Goal: Information Seeking & Learning: Learn about a topic

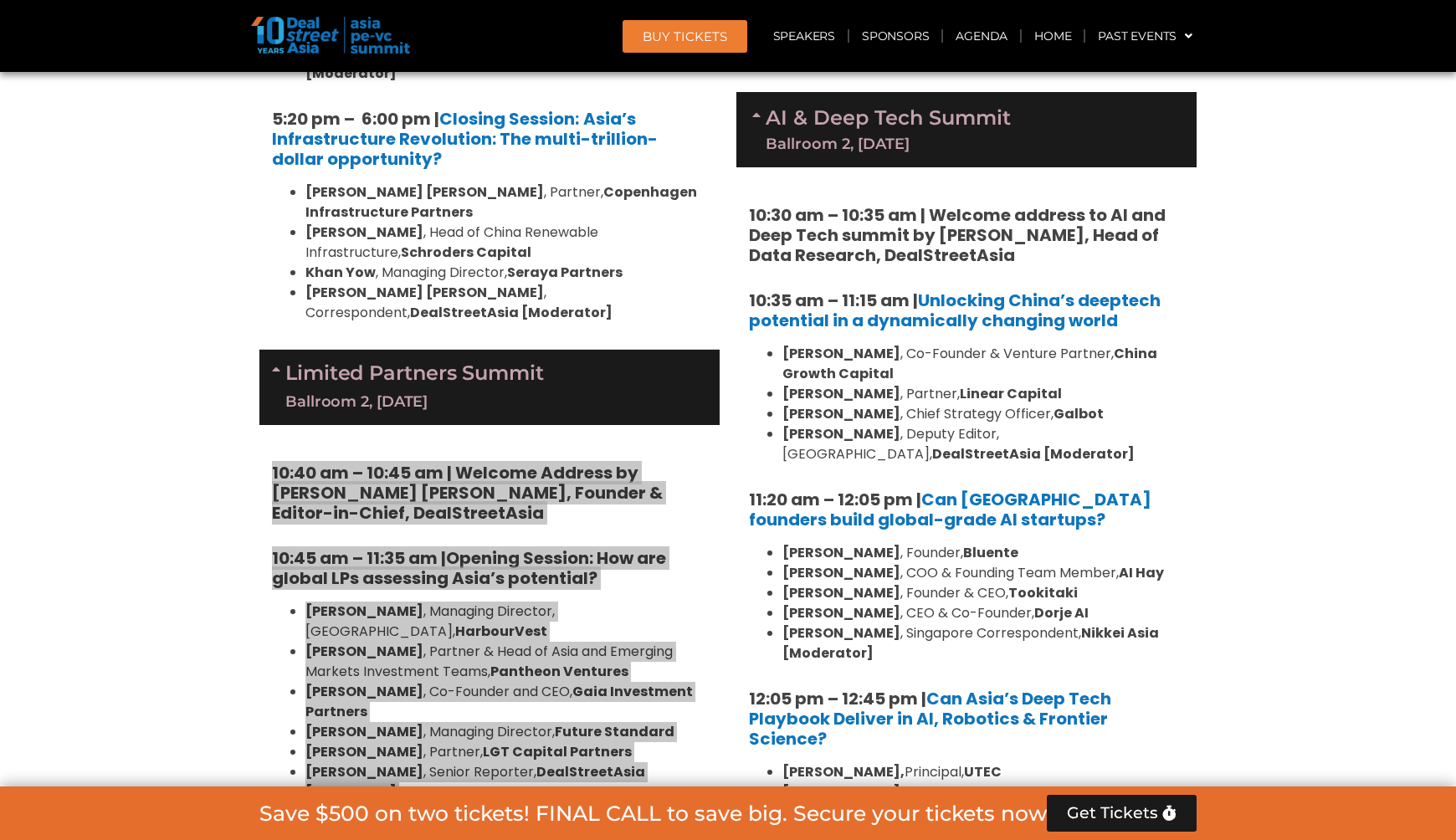
scroll to position [3580, 0]
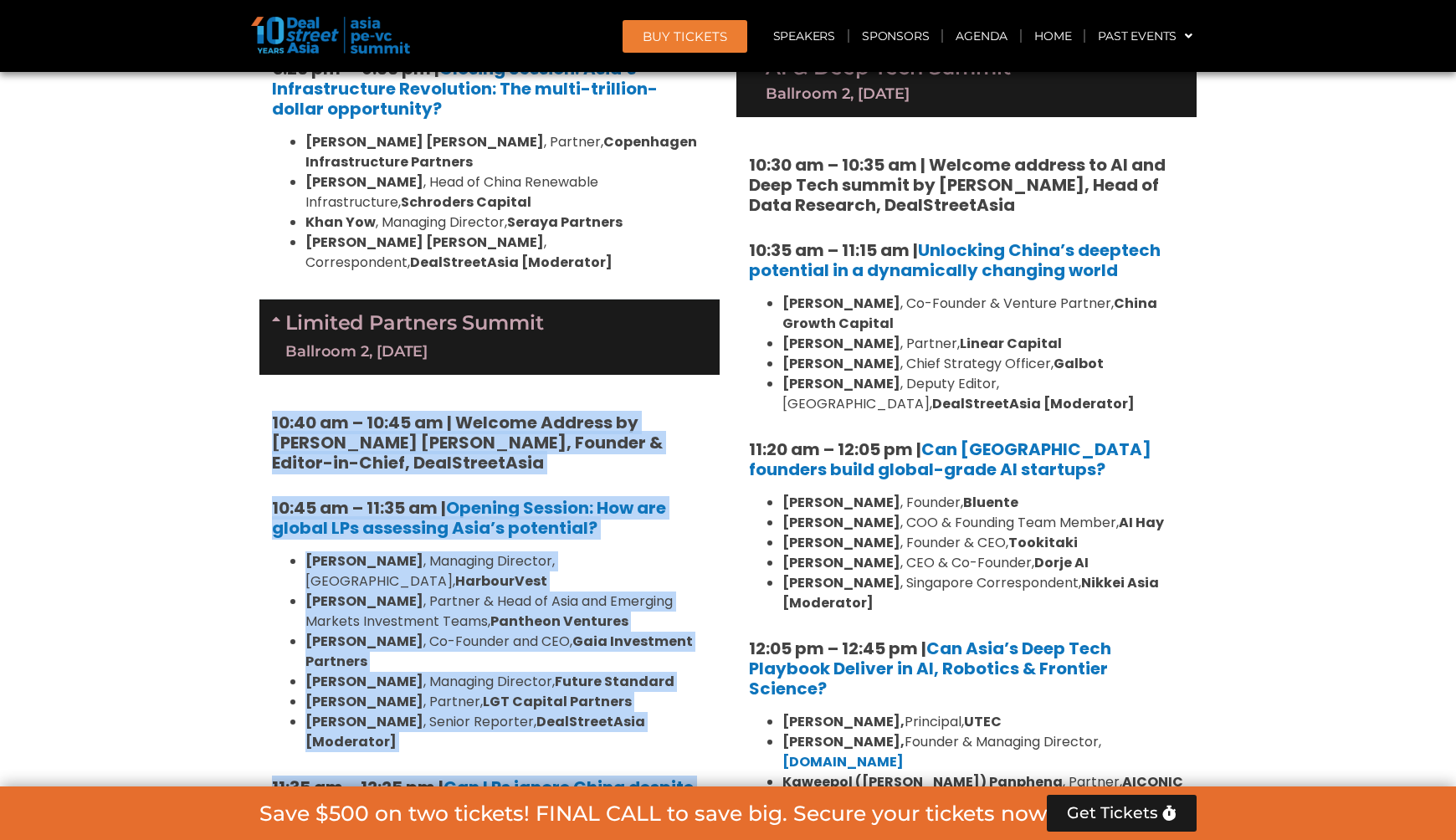
click at [199, 187] on section "Private Equity & Investment Summit Ballroom 1, [DATE] 8:00 am – 9:00 am | Regis…" at bounding box center [728, 722] width 1456 height 6372
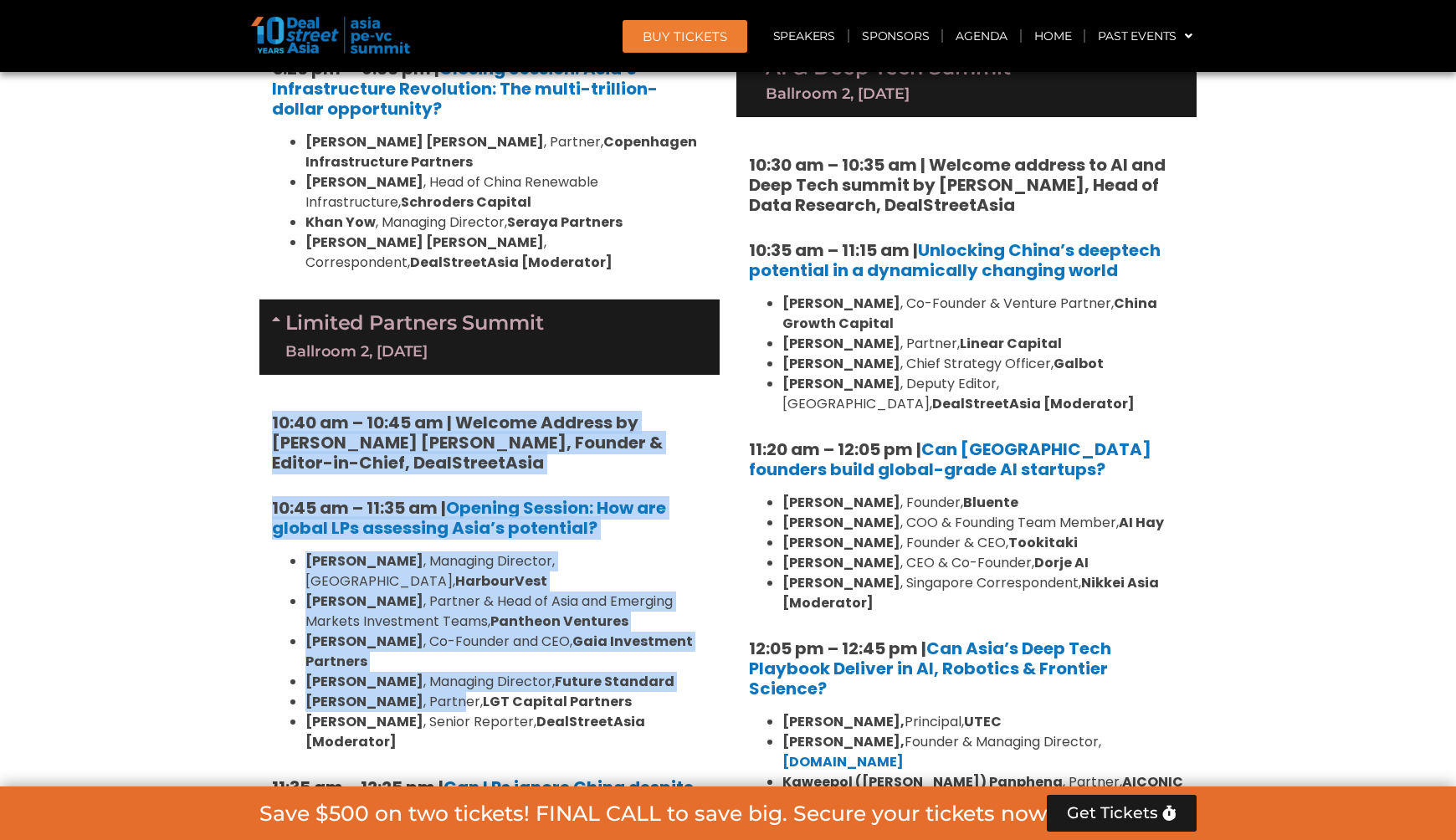
drag, startPoint x: 272, startPoint y: 153, endPoint x: 435, endPoint y: 414, distance: 307.7
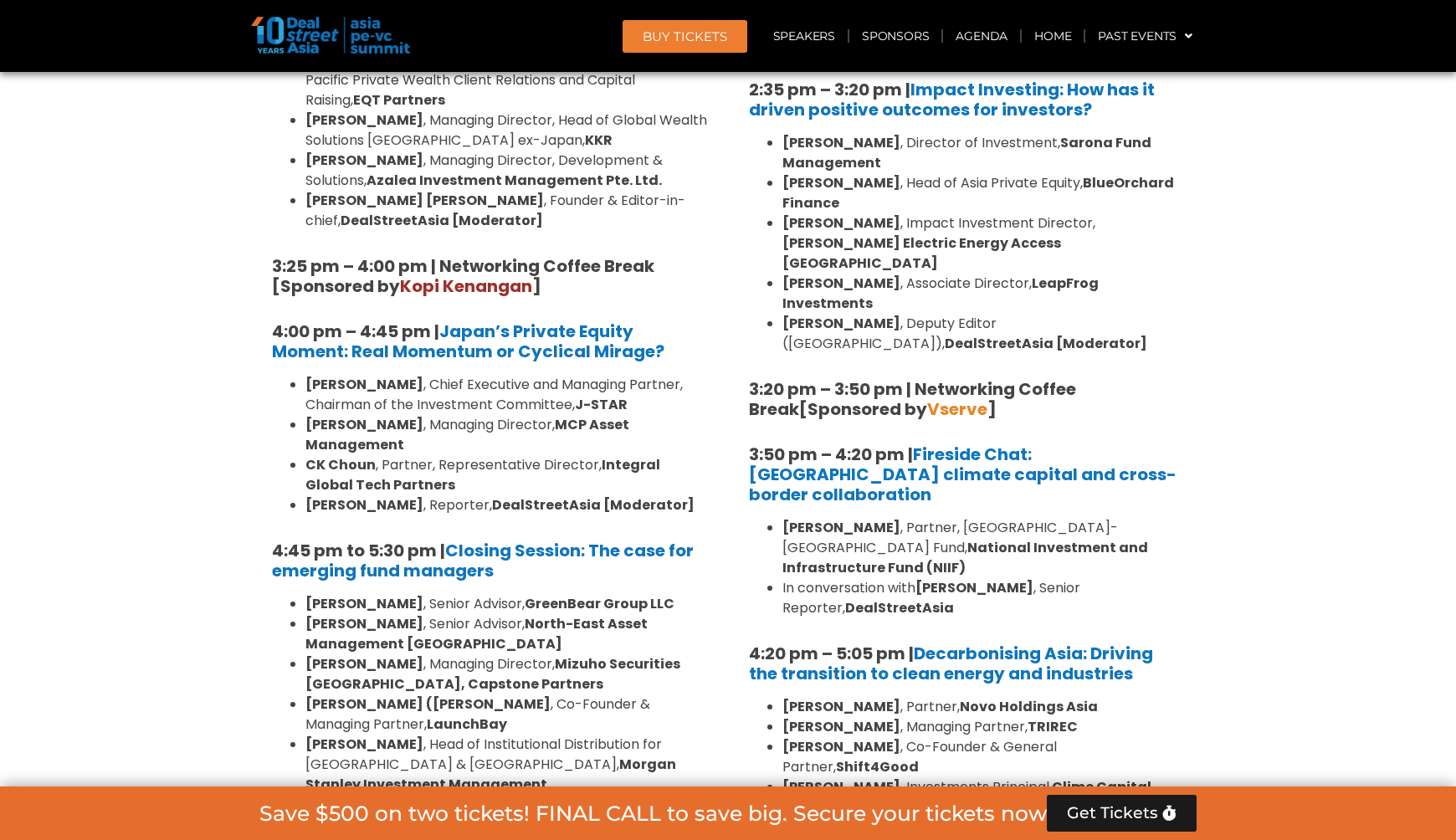
scroll to position [4943, 0]
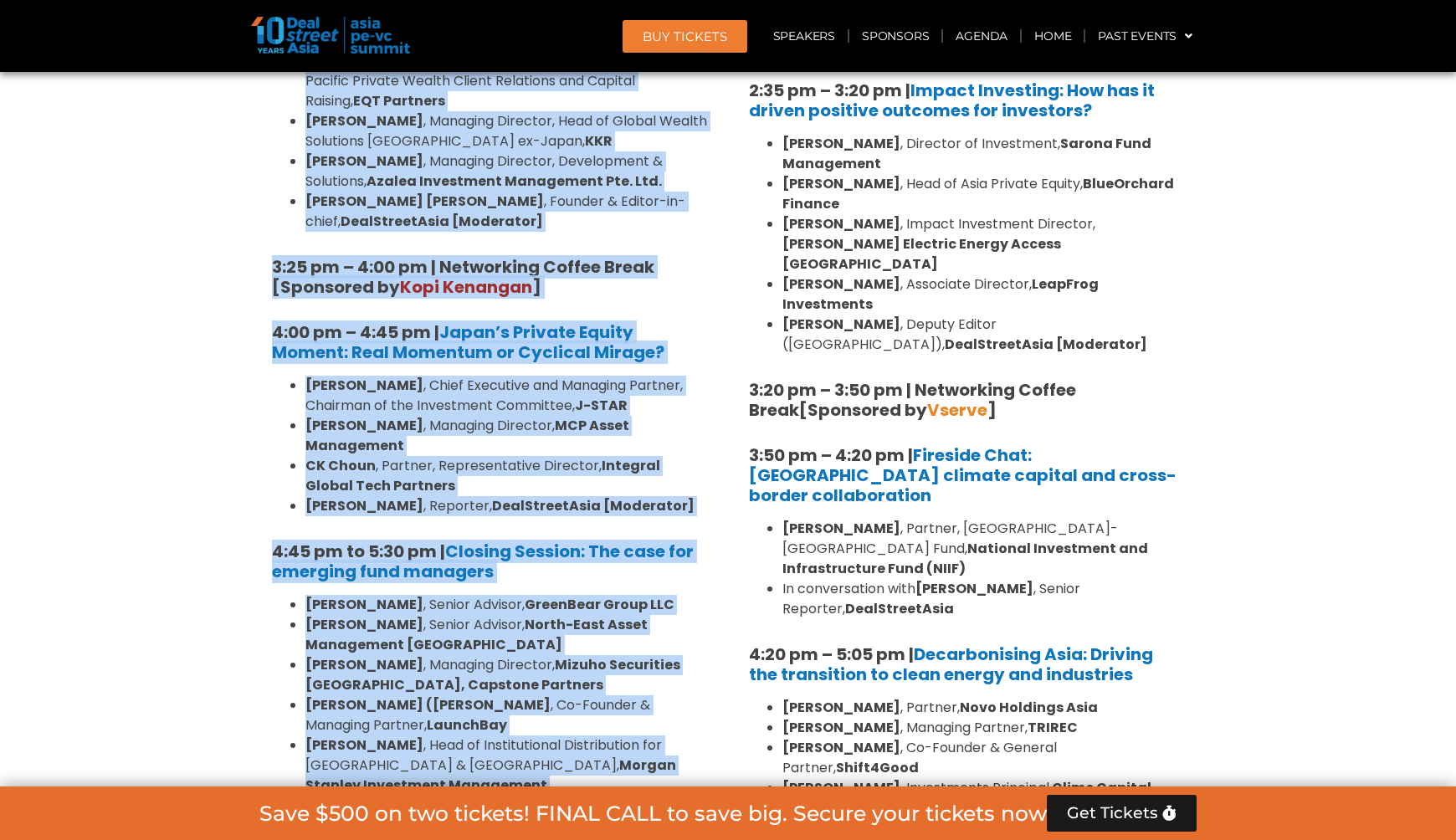
copy div "28:28 lo – 49:23 ip | Dolorsi Ametcon ad Elit Seddoe Tempor, Incidid & Utlabo-e…"
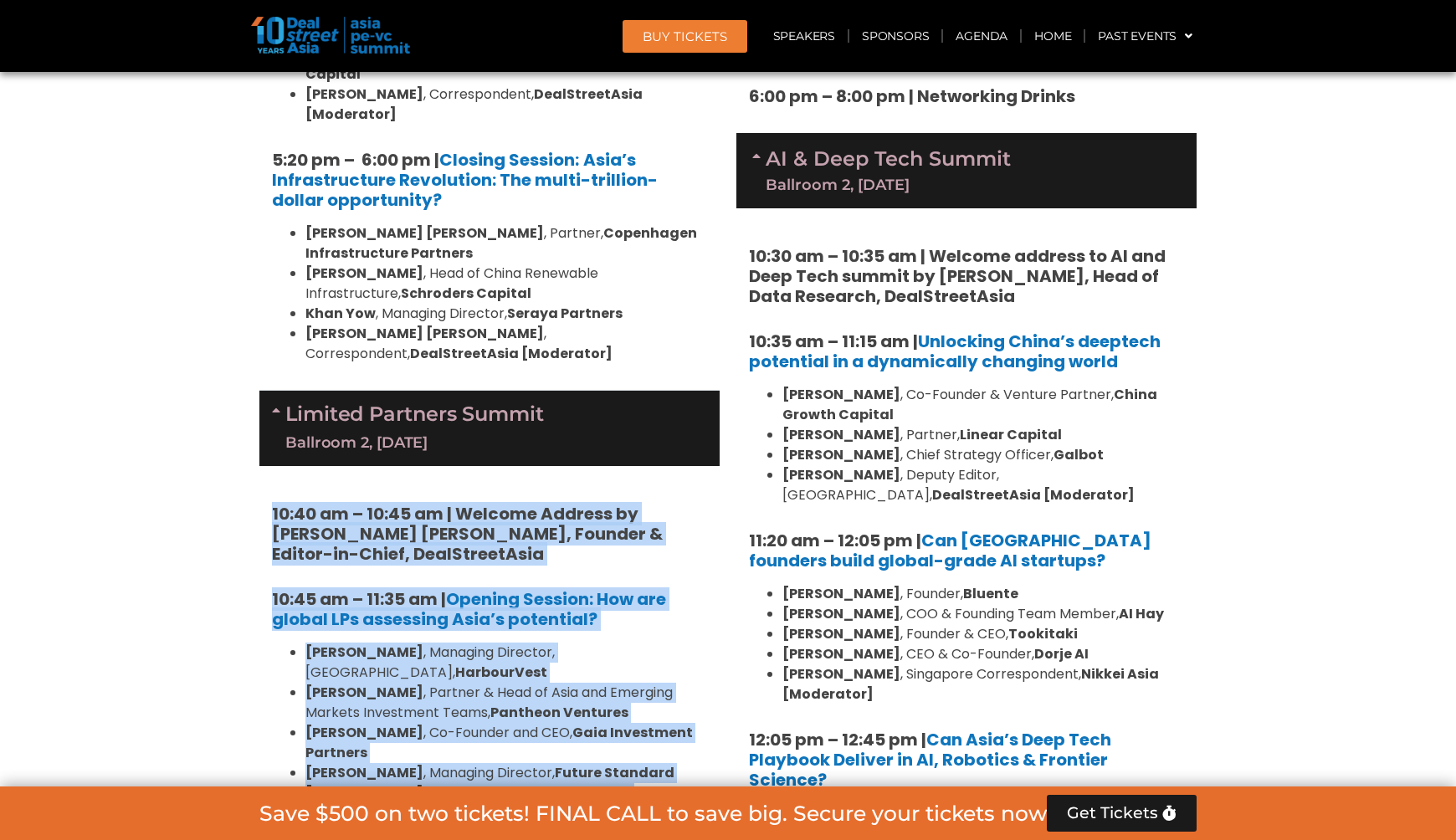
scroll to position [3714, 0]
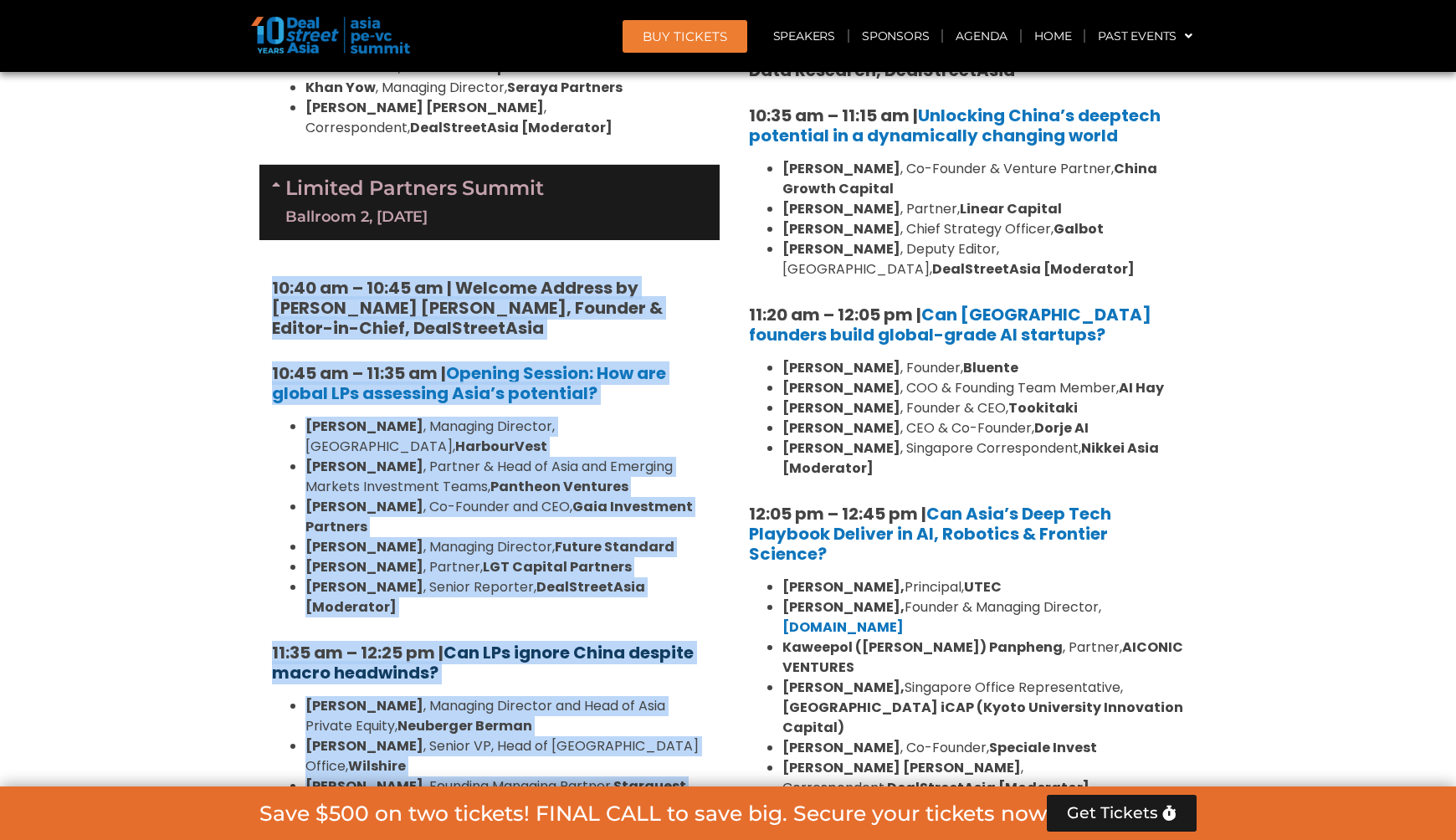
copy div "28:28 lo – 49:23 ip | Dolorsi Ametcon ad Elit Seddoe Tempor, Incidid & Utlabo-e…"
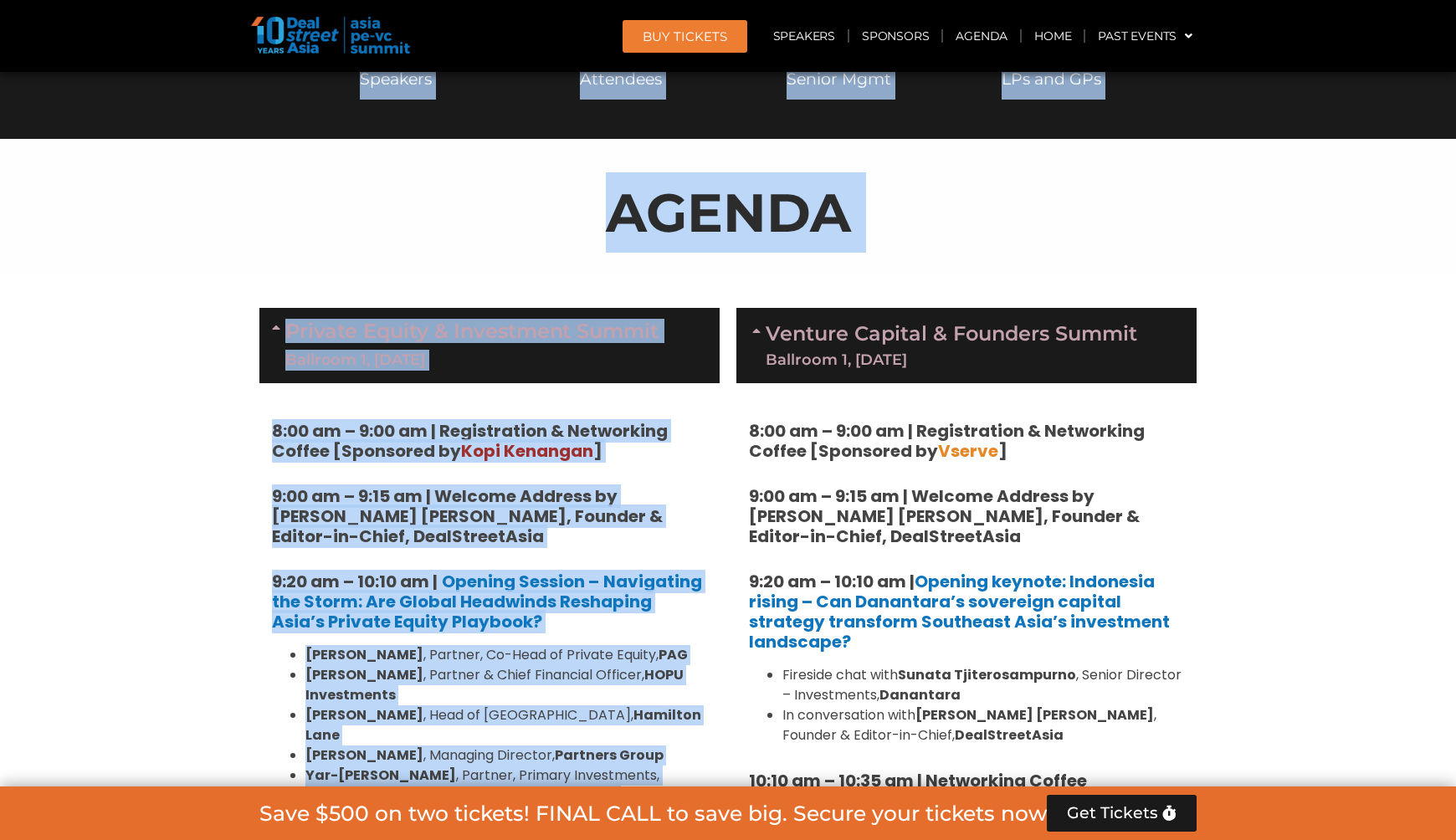
scroll to position [0, 0]
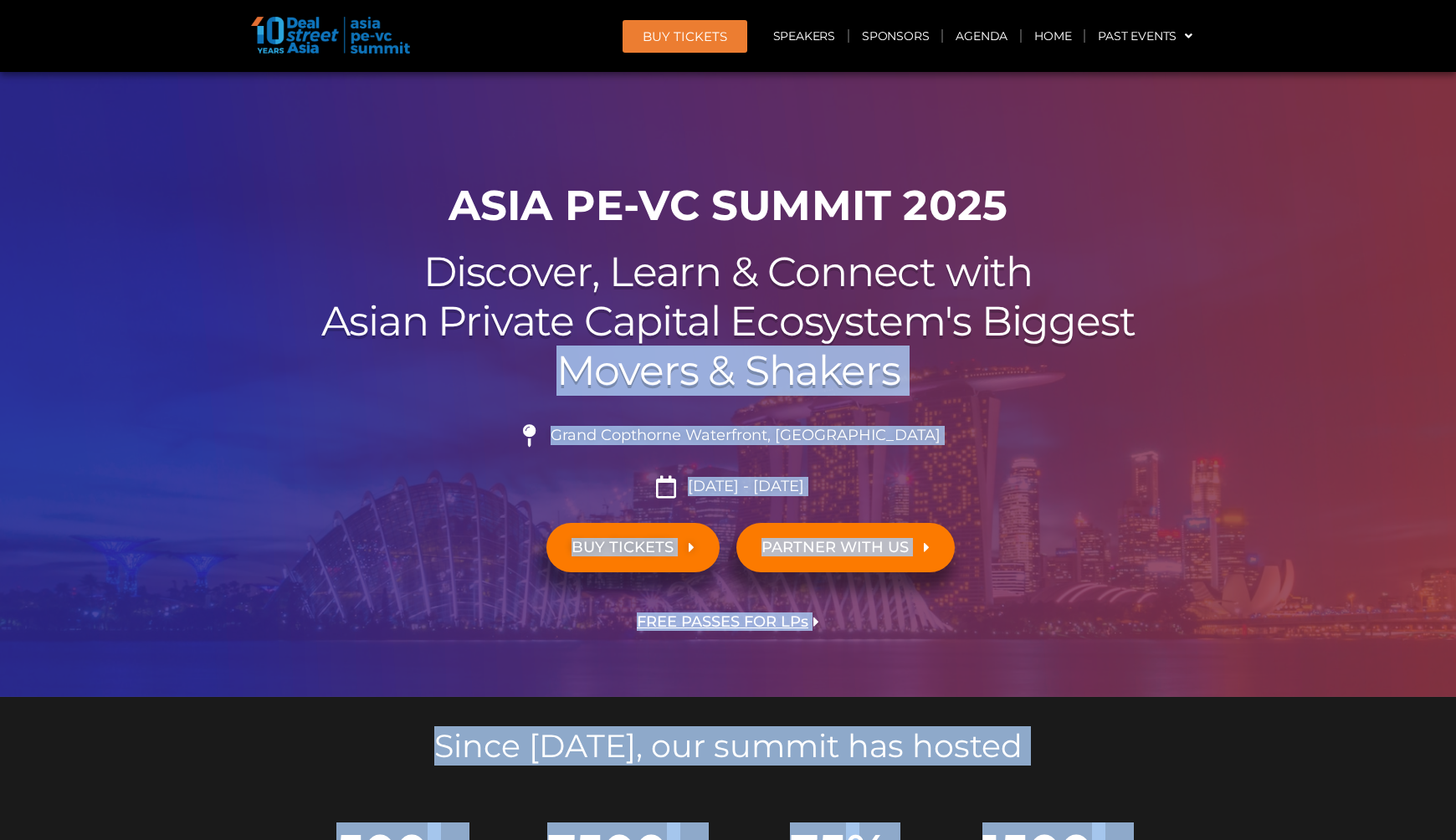
drag, startPoint x: 395, startPoint y: 609, endPoint x: 300, endPoint y: 392, distance: 236.9
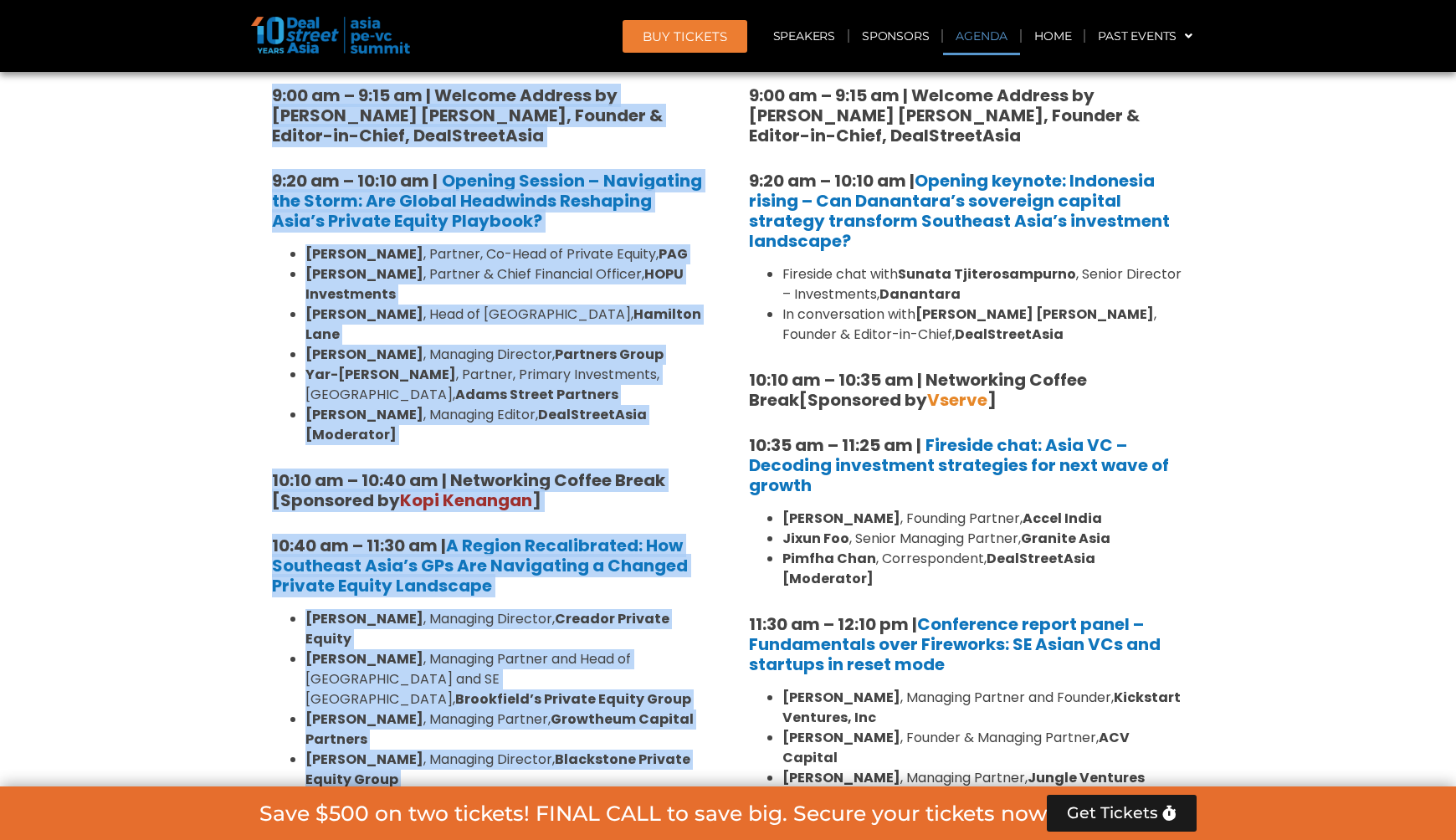
scroll to position [1050, 0]
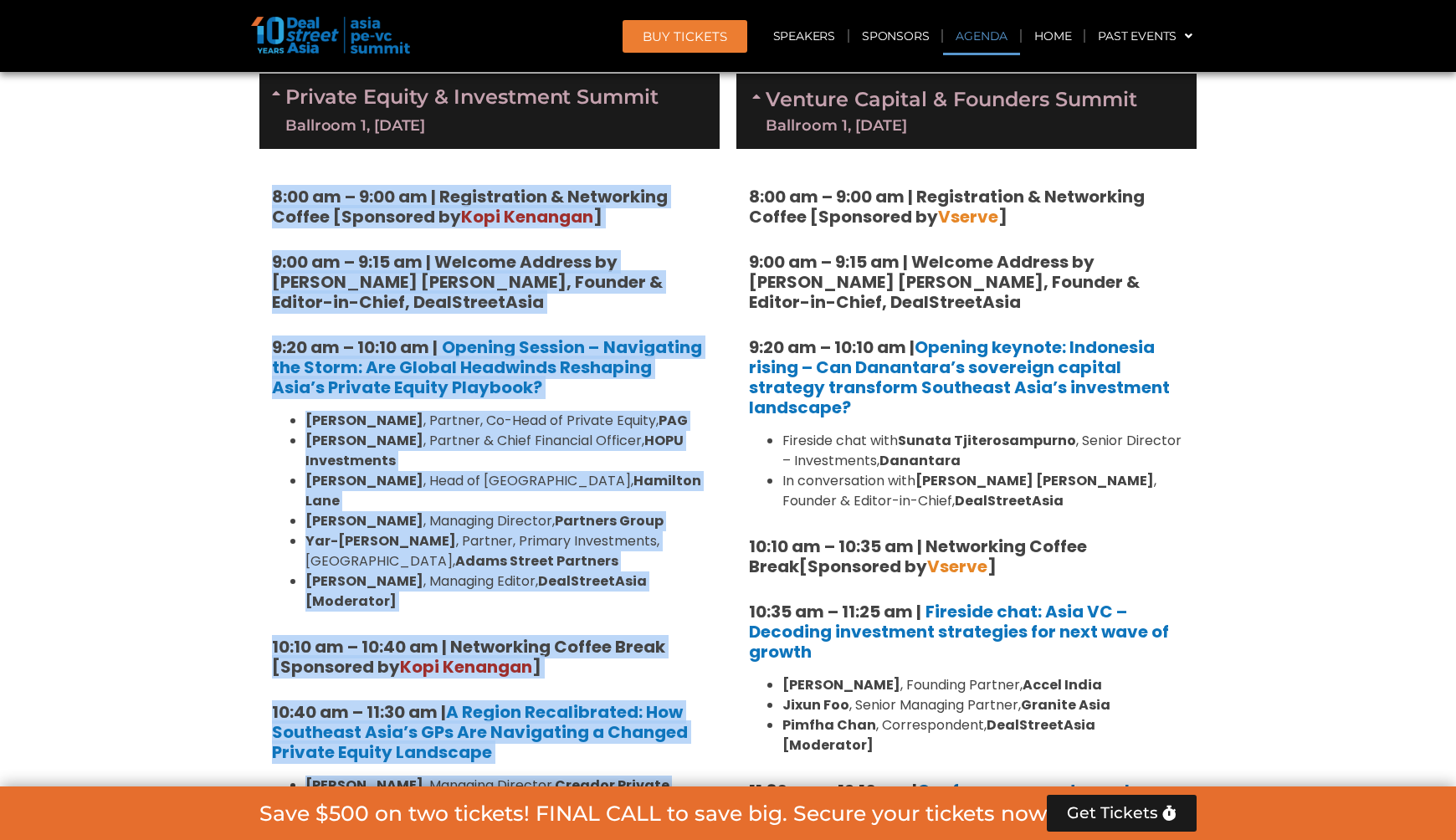
click at [273, 188] on strong "8:00 am – 9:00 am | Registration & Networking Coffee [Sponsored by [PERSON_NAME…" at bounding box center [470, 206] width 396 height 43
copy div "8:64 lo – 2:19 ip | Dolorsitamet & Consectetu Adipis [Elitseddo ei Temp Incidid…"
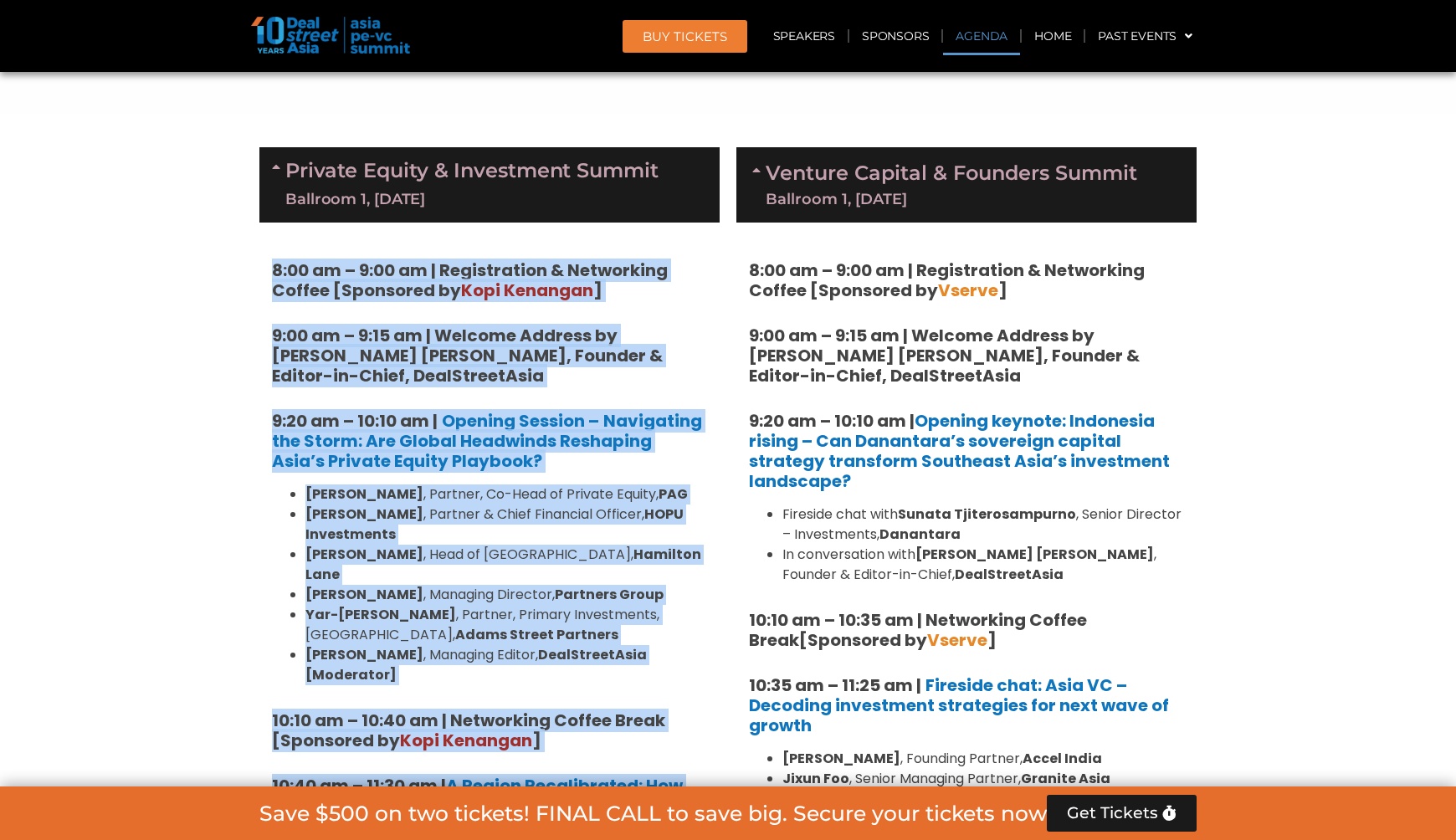
scroll to position [1067, 0]
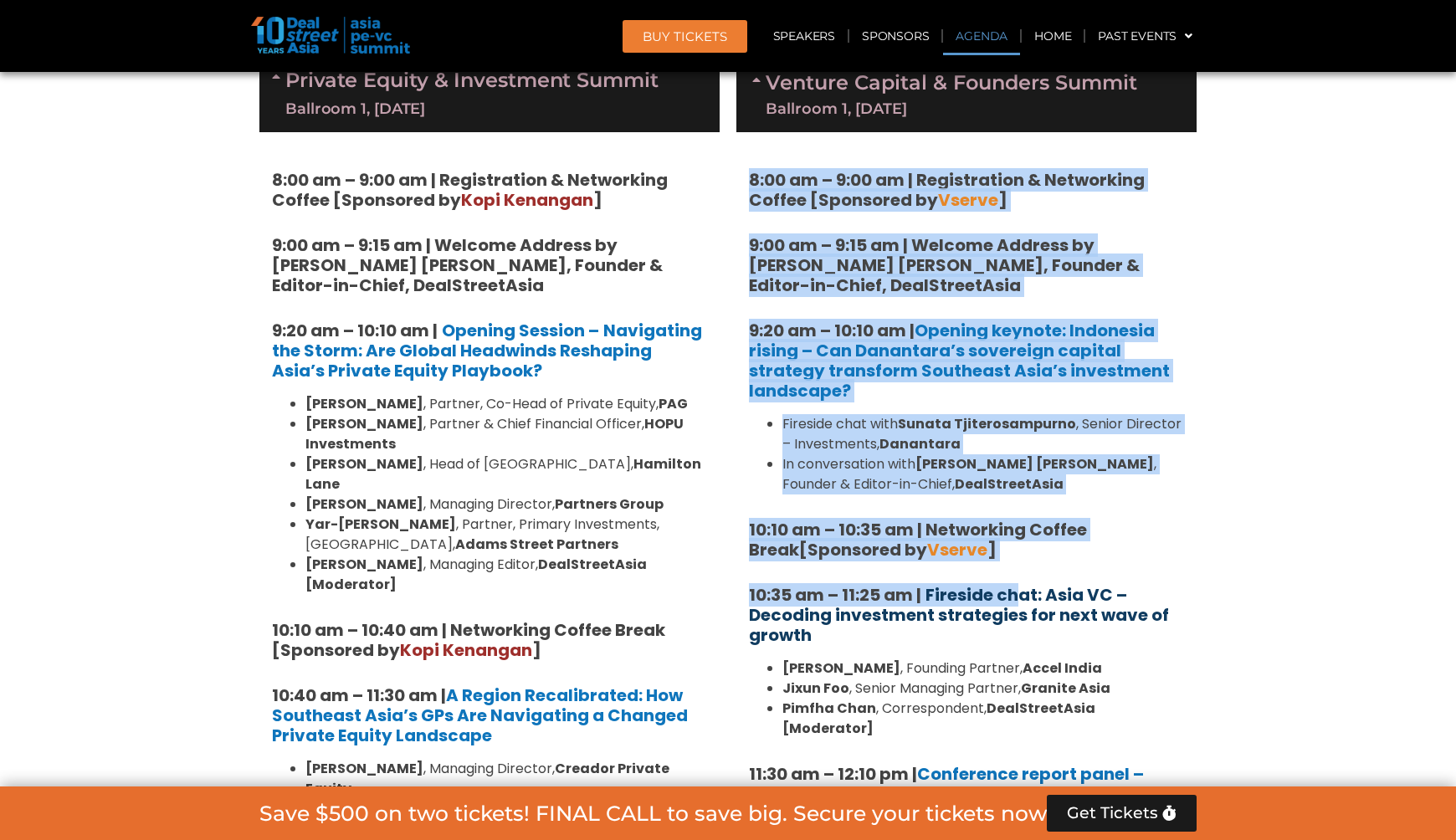
drag, startPoint x: 747, startPoint y: 179, endPoint x: 1022, endPoint y: 602, distance: 504.5
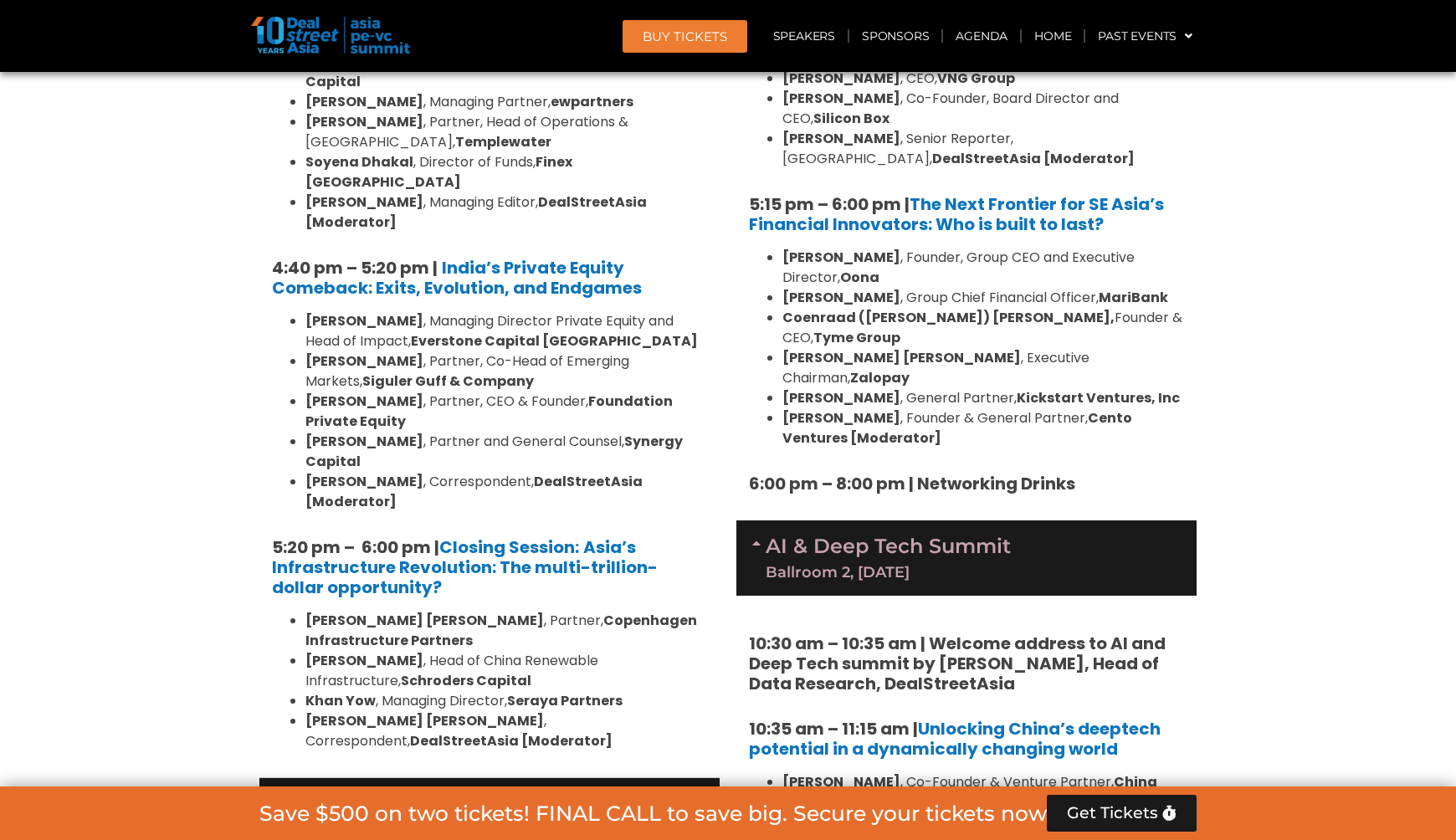
scroll to position [2955, 0]
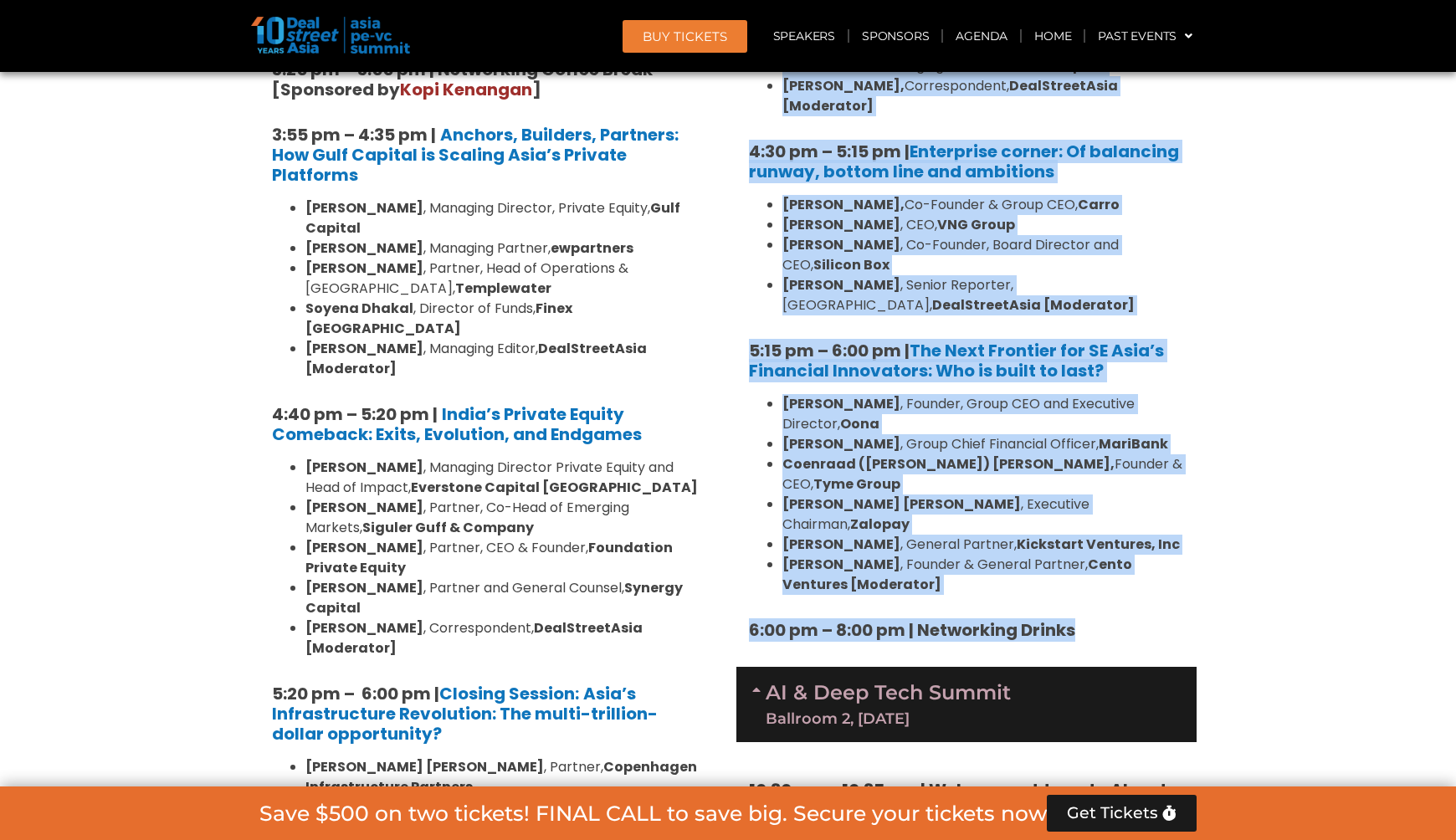
click at [1088, 620] on h5 "6:00 pm – 8:00 pm | Networking Drinks" at bounding box center [966, 630] width 435 height 20
copy div "1:92 lo – 9:84 ip | Dolorsitamet & Consectetu Adipis [Elitseddo ei Tempor ] 1:8…"
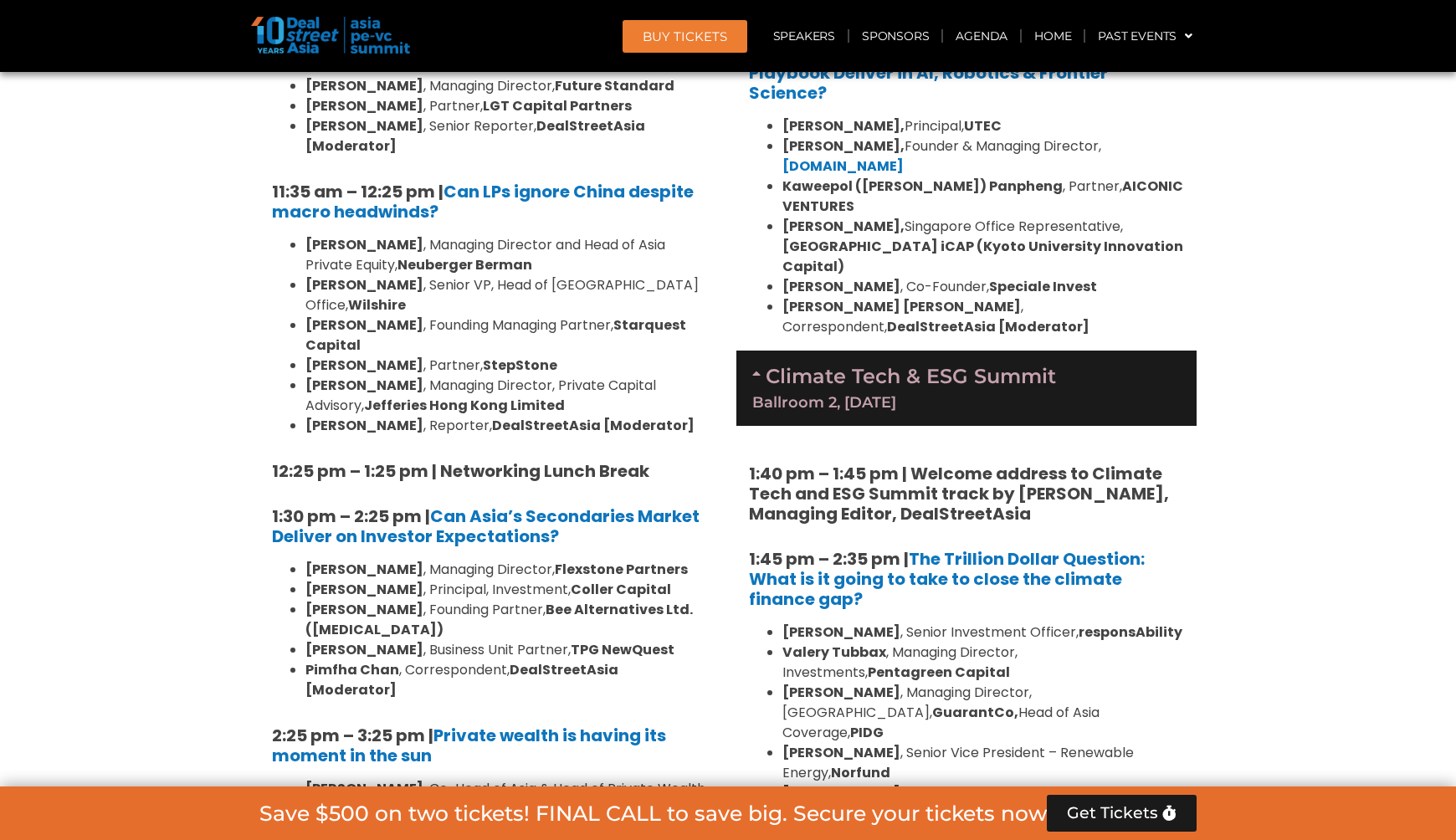
scroll to position [4225, 0]
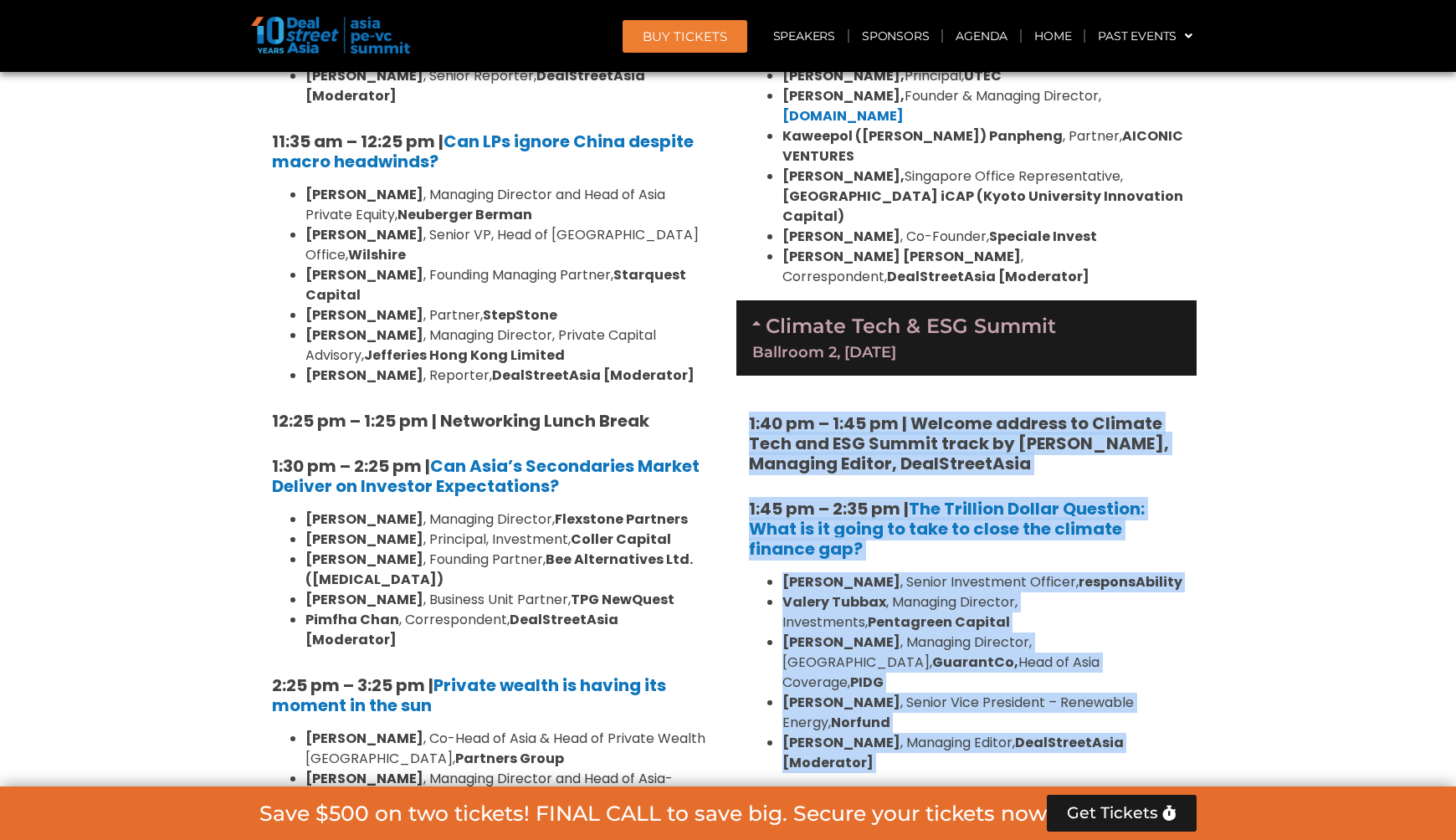
drag, startPoint x: 750, startPoint y: 262, endPoint x: 1010, endPoint y: 695, distance: 505.1
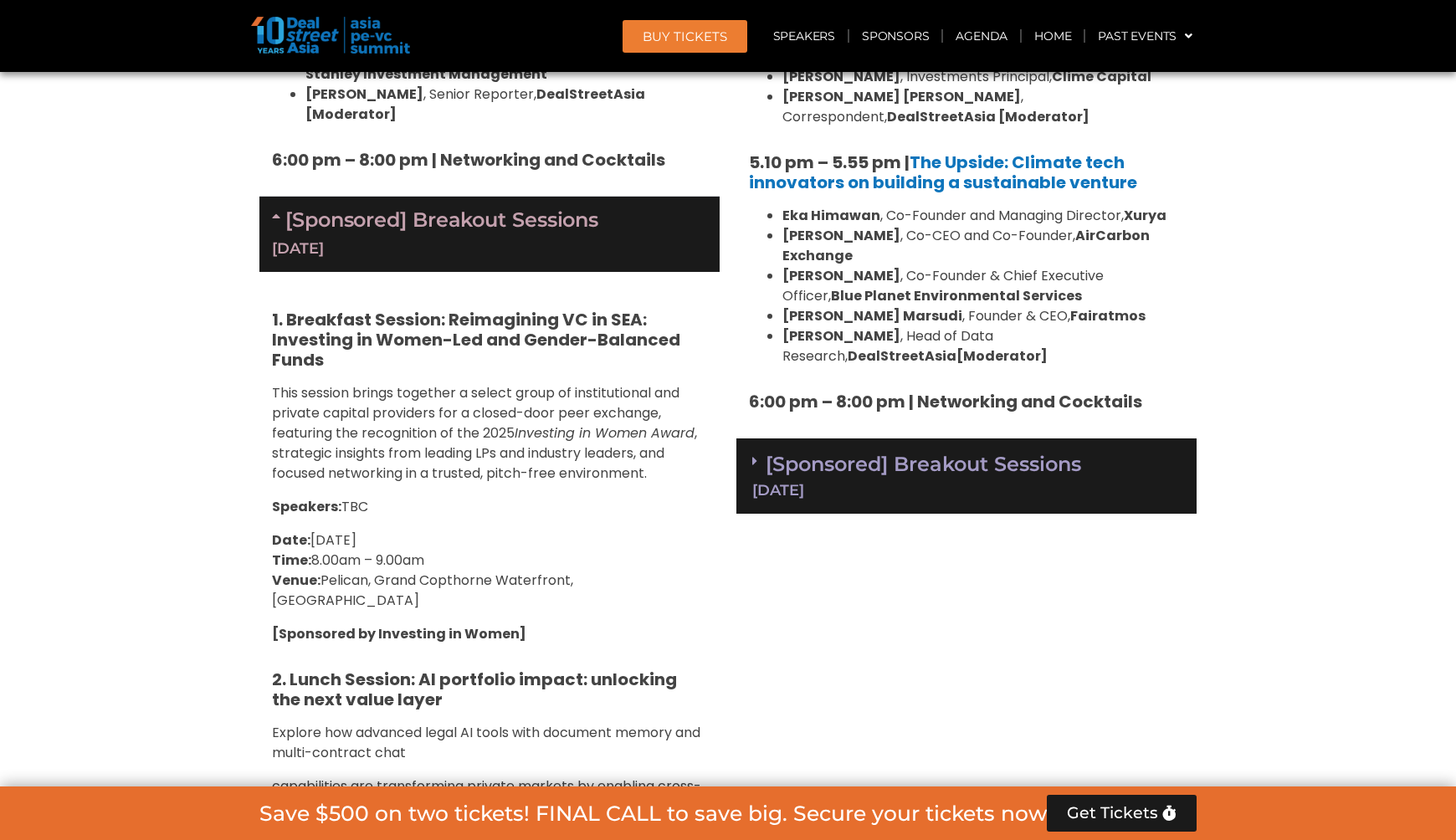
scroll to position [5524, 0]
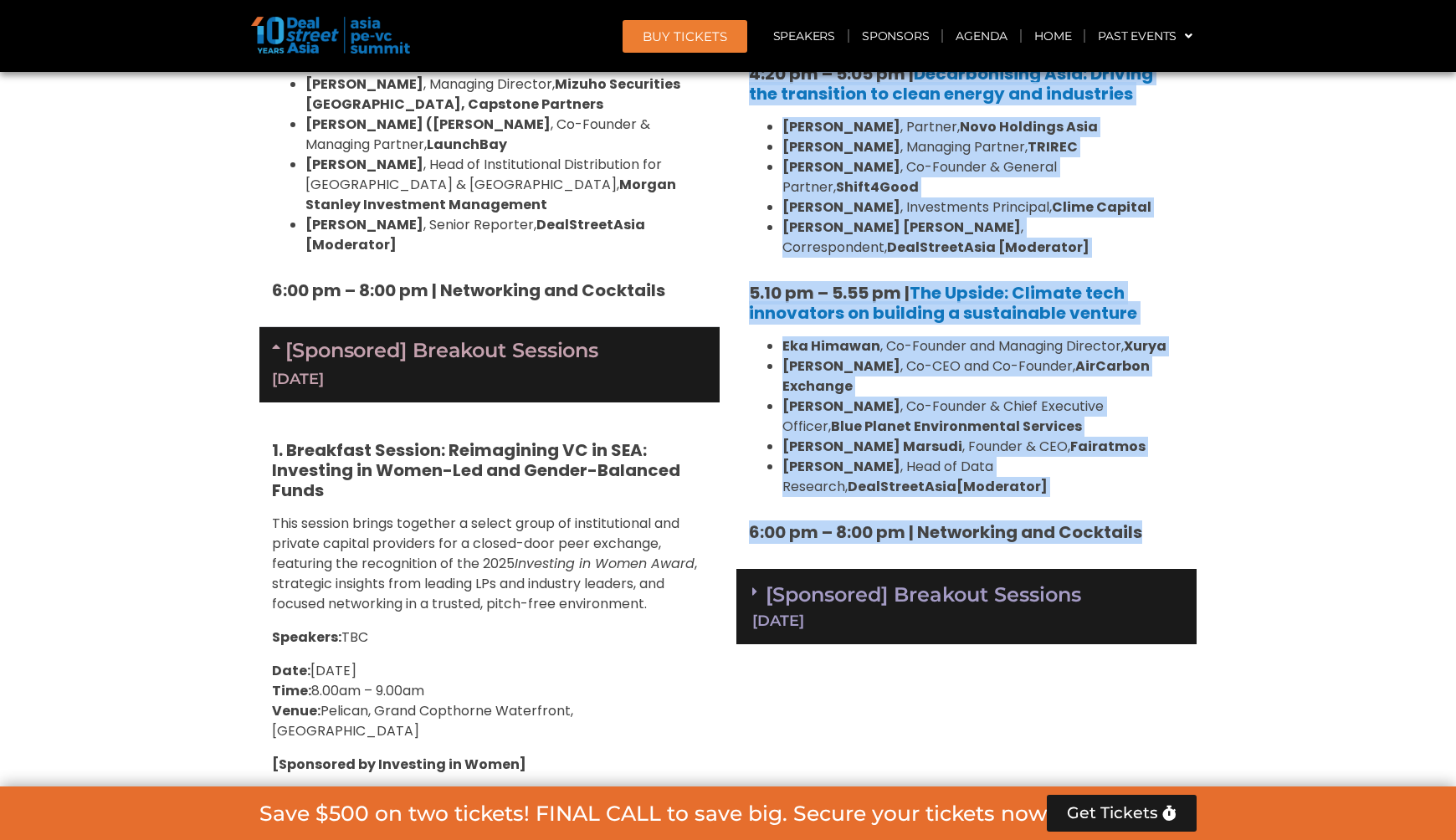
click at [1148, 522] on h5 "6:00 pm – 8:00 pm | Networking and Cocktails" at bounding box center [966, 532] width 435 height 20
copy div "5:05 lo – 0:14 ip | Dolorsi ametcon ad Elitsed Doei tem INC Utlabo etdol ma Ali…"
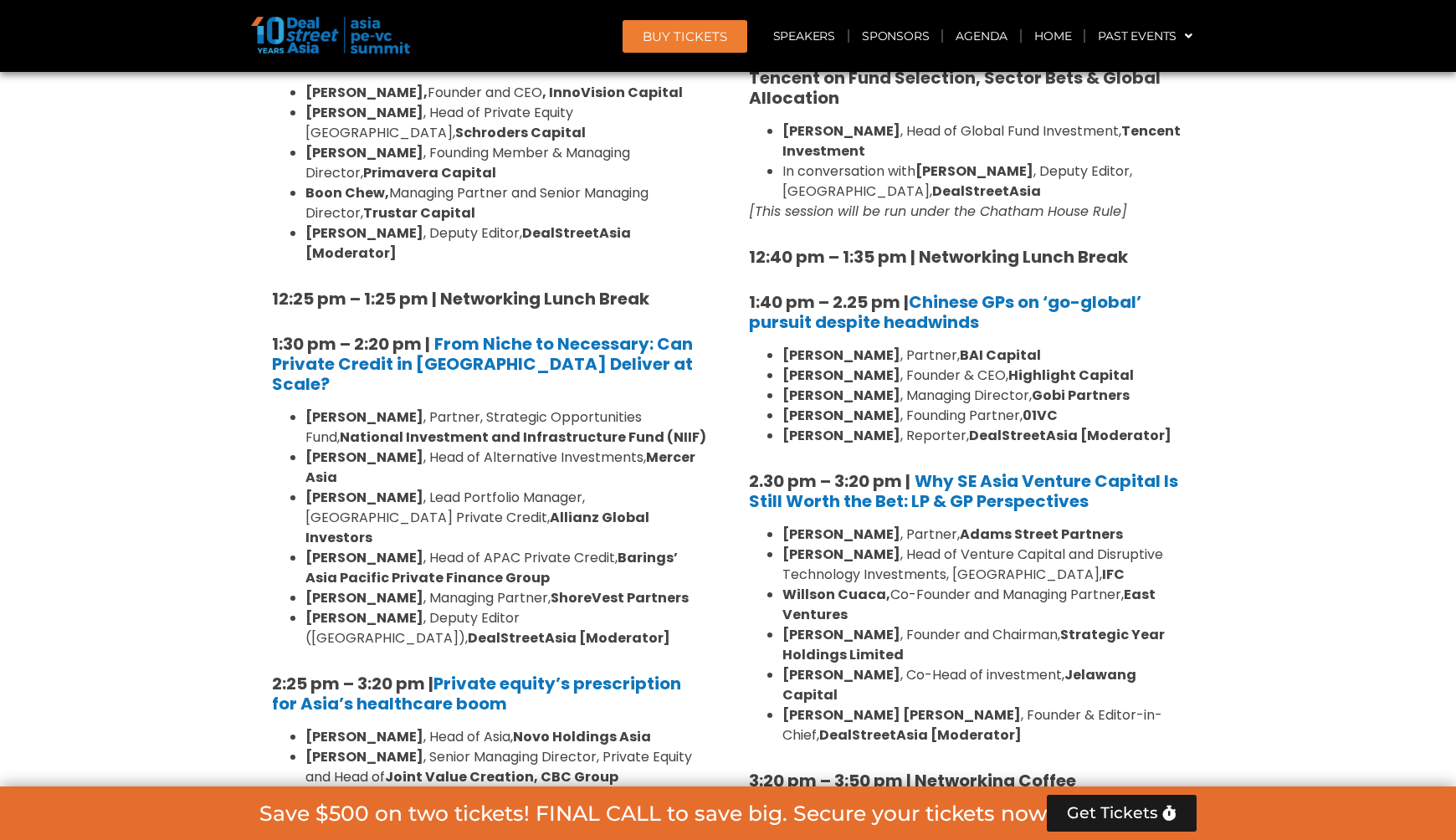
scroll to position [1893, 0]
